Goal: Task Accomplishment & Management: Manage account settings

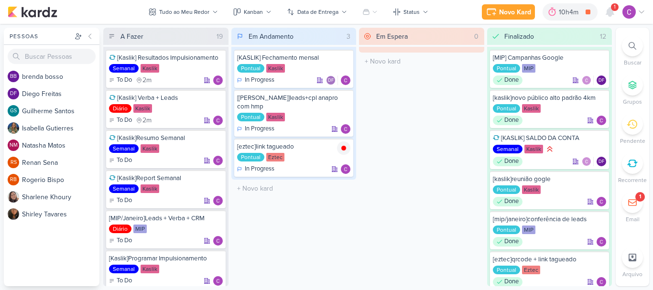
click at [419, 111] on div "Em Espera 0 O título do kard deve ter menos que 100 caracteres" at bounding box center [421, 157] width 125 height 259
click at [345, 146] on icon at bounding box center [343, 148] width 5 height 5
click at [577, 11] on div "10h4m" at bounding box center [583, 12] width 22 height 10
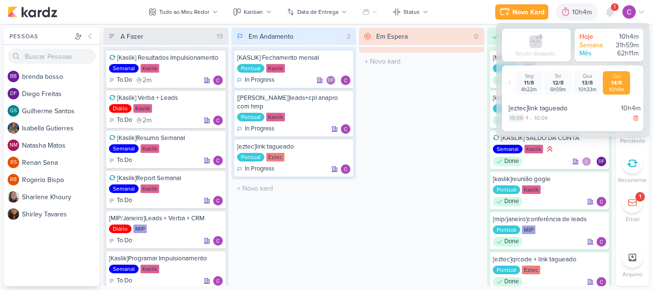
click at [516, 118] on div "19:09" at bounding box center [516, 118] width 15 height 9
select select "19"
select select "9"
click at [516, 132] on select "00 01 02 03 04 05 06 07 08 09 10 11 12 13 14 15 16 17 18 19 20 21 22 23" at bounding box center [515, 129] width 13 height 11
select select "10"
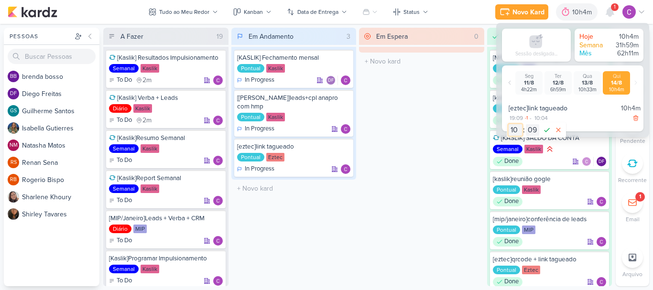
click at [509, 124] on select "00 01 02 03 04 05 06 07 08 09 10 11 12 13 14 15 16 17 18 19 20 21 22 23" at bounding box center [515, 129] width 13 height 11
click at [533, 132] on select "00 01 02 03 04 05 06 07 08 09 10 11 12 13 14 15 16 17 18 19 20 21 22 23 24 25 2…" at bounding box center [532, 129] width 13 height 11
select select "4"
click at [526, 124] on select "00 01 02 03 04 05 06 07 08 09 10 11 12 13 14 15 16 17 18 19 20 21 22 23 24 25 2…" at bounding box center [532, 129] width 13 height 11
click at [545, 130] on icon at bounding box center [546, 129] width 11 height 11
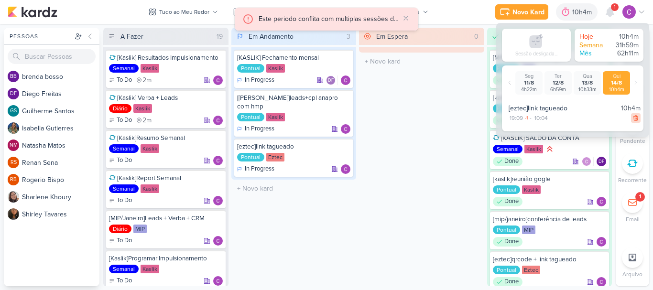
click at [636, 118] on div at bounding box center [636, 118] width 10 height 10
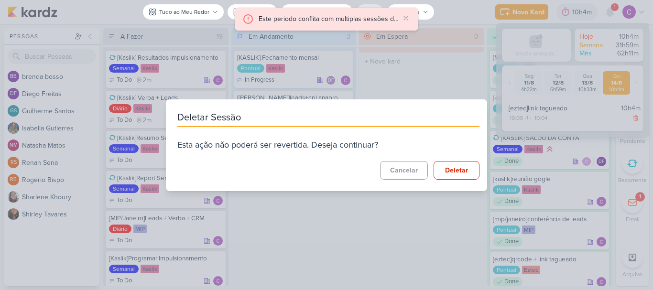
click at [478, 73] on div "Deletar Sessão Esta ação não poderá ser revertida. Deseja continuar? Cancelar D…" at bounding box center [326, 145] width 653 height 290
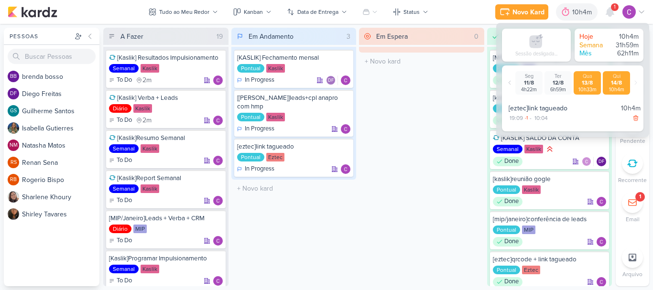
click at [586, 87] on div "10h33m" at bounding box center [587, 90] width 23 height 6
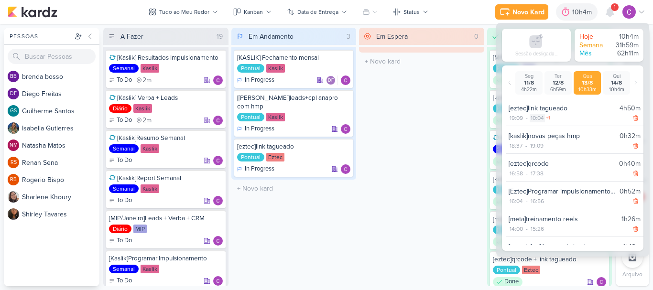
click at [541, 116] on div "10:04" at bounding box center [537, 118] width 15 height 9
click at [537, 129] on select "00 01 02 03 04 05 06 07 08 09 10 11 12 13 14 15 16 17 18 19 20 21 22 23" at bounding box center [536, 129] width 13 height 11
select select "19"
click at [556, 133] on select "00 01 02 03 04 05 06 07 08 09 10 11 12 13 14 15 16 17 18 19 20 21 22 23 24 25 2…" at bounding box center [553, 129] width 13 height 11
select select "26"
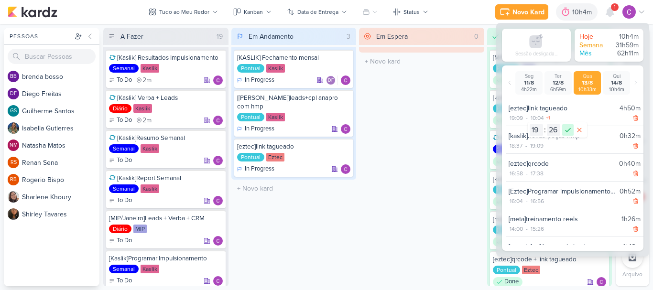
click at [568, 132] on icon at bounding box center [567, 129] width 11 height 11
click at [613, 81] on div "14/8" at bounding box center [616, 82] width 23 height 7
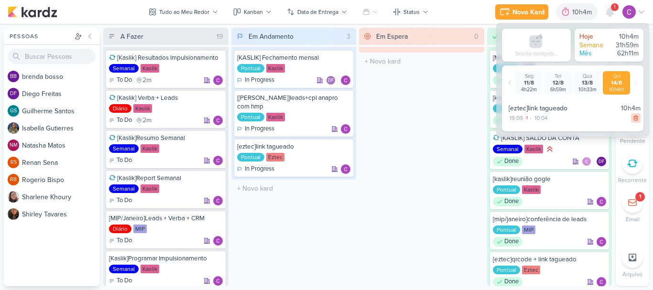
click at [633, 117] on icon at bounding box center [636, 118] width 7 height 7
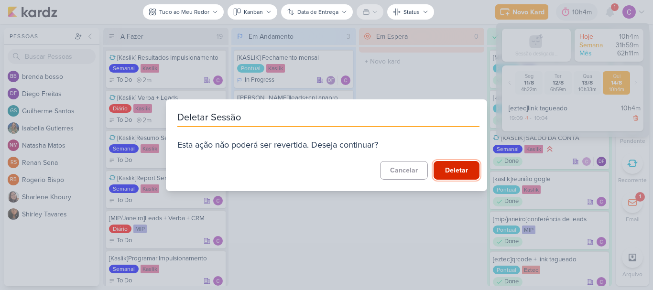
click at [451, 172] on button "Deletar" at bounding box center [457, 170] width 46 height 19
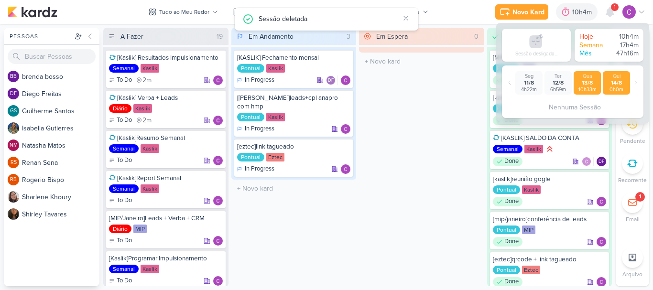
click at [586, 87] on div "10h33m" at bounding box center [587, 90] width 23 height 6
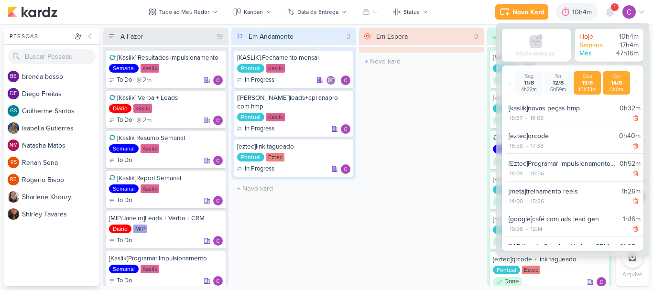
click at [619, 77] on div "Qui" at bounding box center [616, 76] width 23 height 6
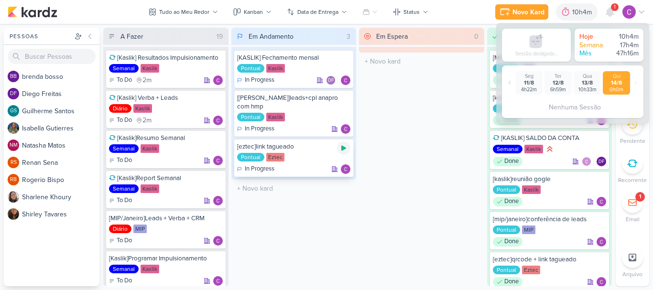
click at [343, 146] on icon at bounding box center [343, 148] width 5 height 5
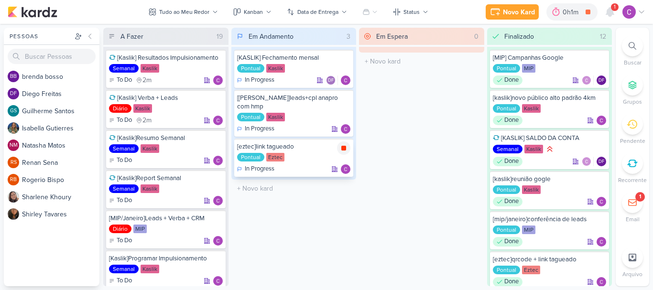
click at [344, 146] on icon at bounding box center [343, 148] width 5 height 5
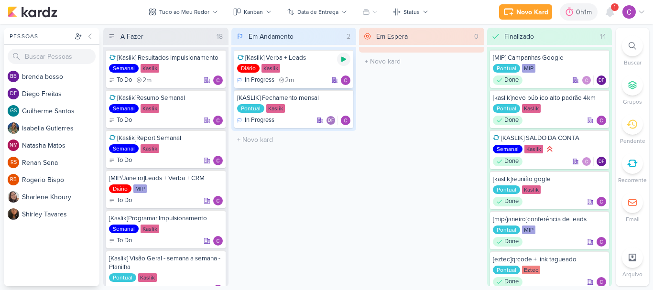
click at [343, 59] on icon at bounding box center [343, 59] width 5 height 5
click at [333, 226] on div "Em Andamento 2 [Kaslik] Verba + Leads Diário Kaslik In Progress 2m" at bounding box center [293, 157] width 125 height 259
